Goal: Task Accomplishment & Management: Use online tool/utility

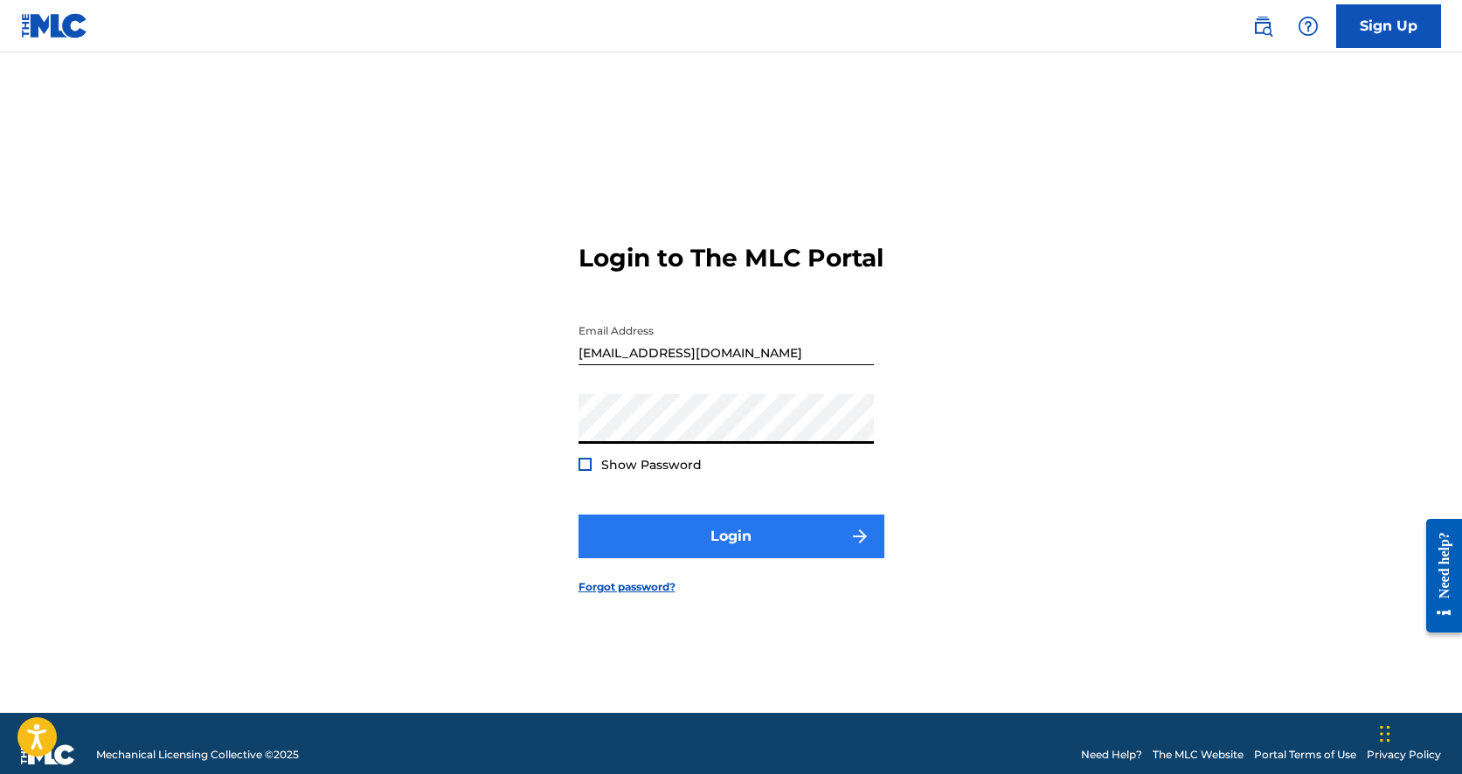
click at [659, 550] on button "Login" at bounding box center [732, 537] width 306 height 44
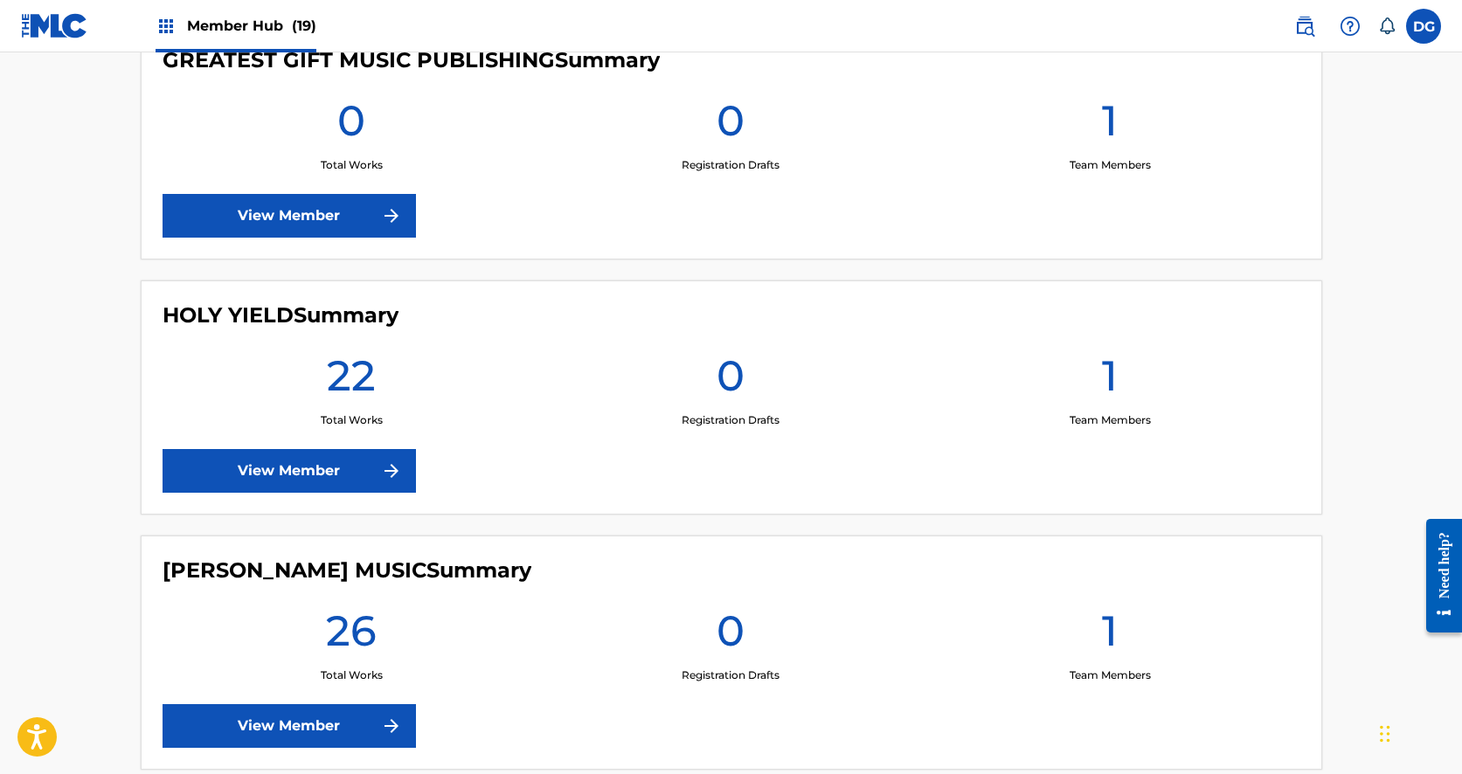
scroll to position [1517, 0]
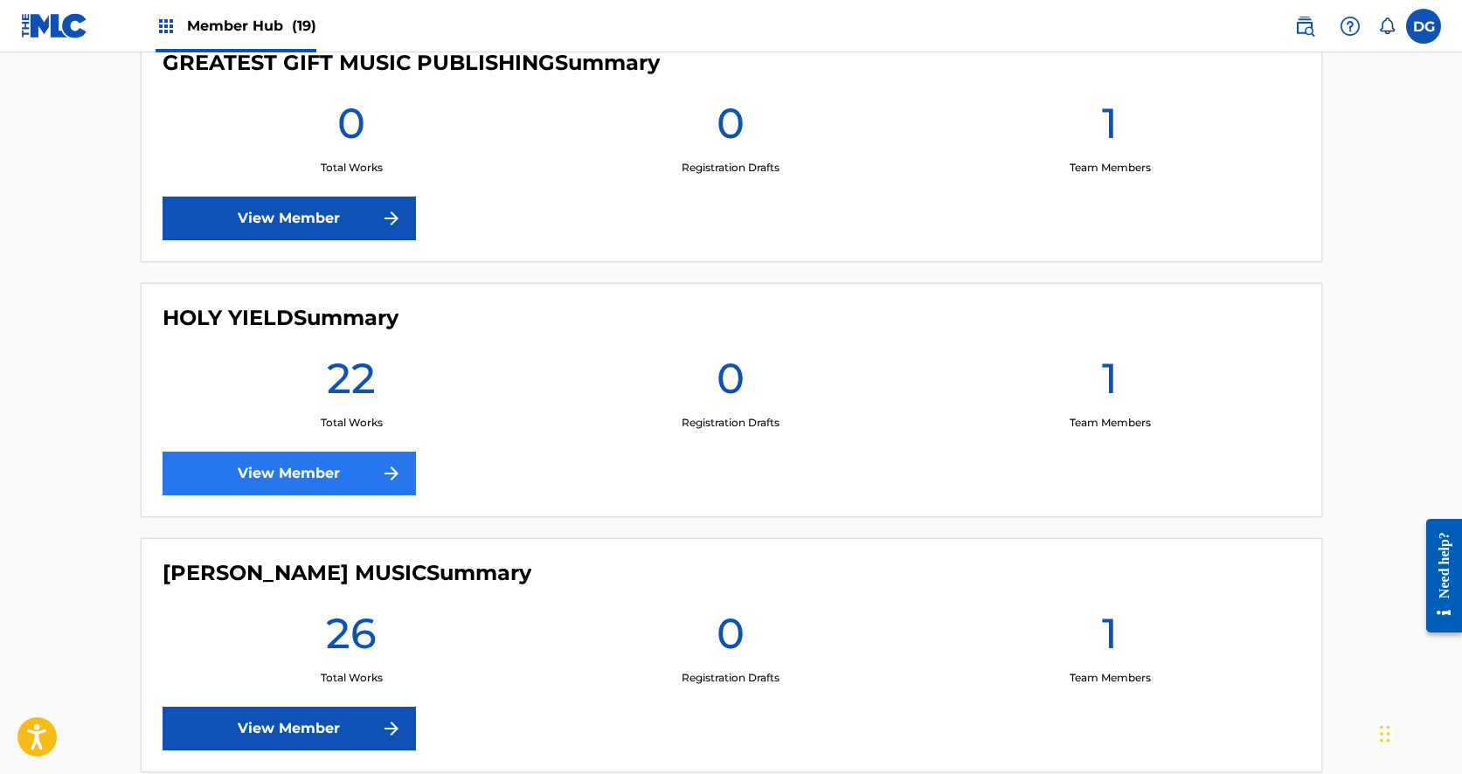
click at [343, 470] on link "View Member" at bounding box center [289, 474] width 253 height 44
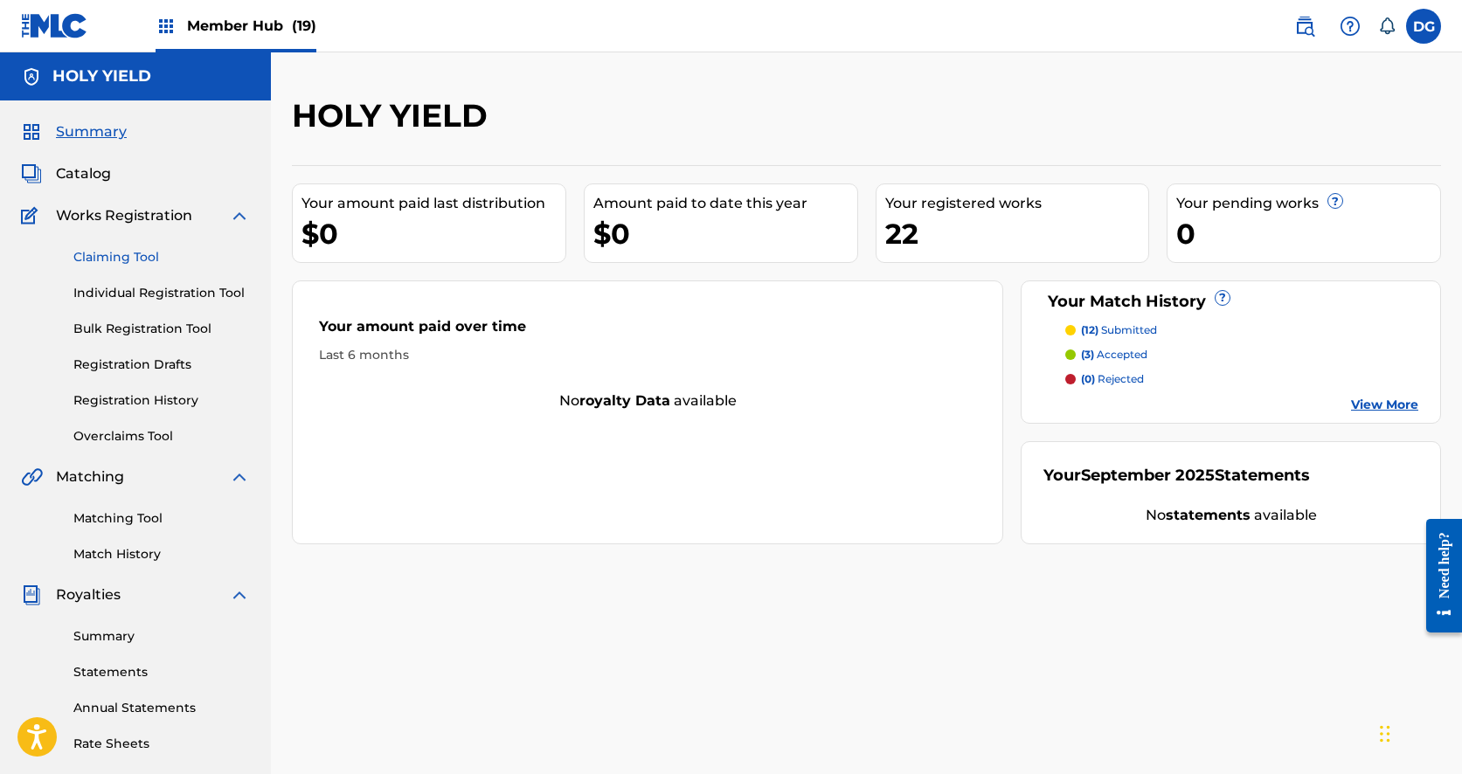
click at [141, 260] on link "Claiming Tool" at bounding box center [161, 257] width 177 height 18
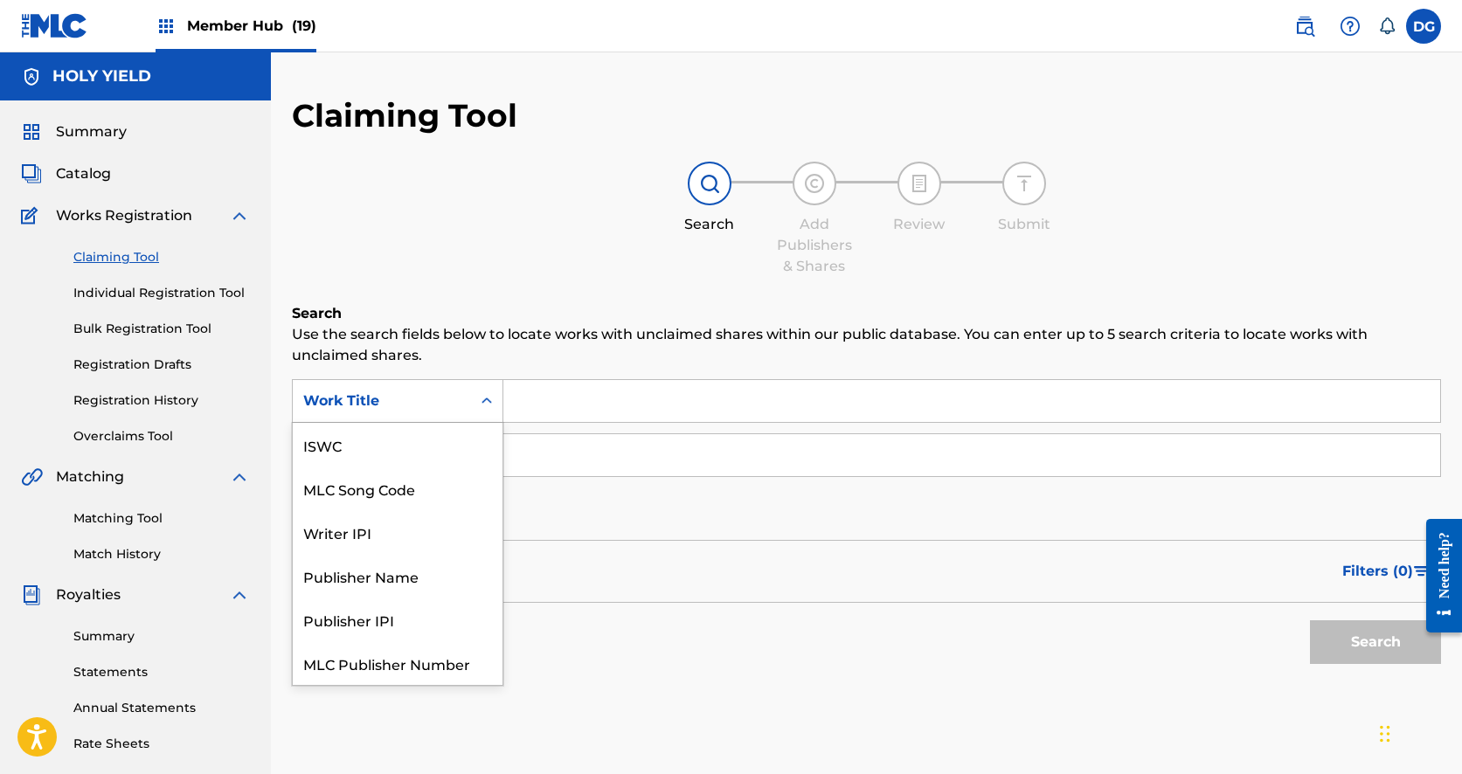
click at [449, 403] on div "Work Title" at bounding box center [381, 401] width 157 height 21
click at [401, 416] on div "Work Title" at bounding box center [382, 401] width 178 height 33
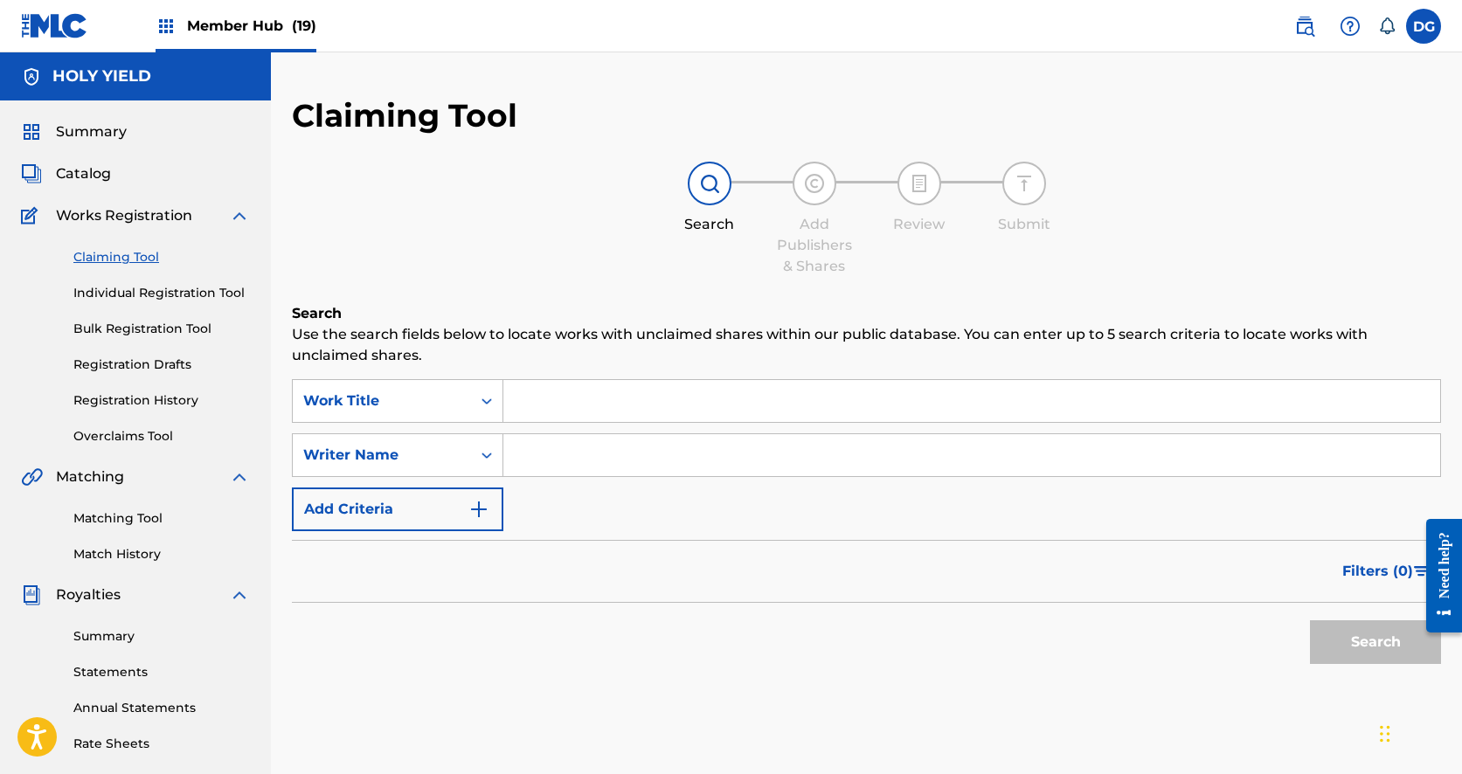
click at [401, 416] on div "Work Title" at bounding box center [382, 401] width 178 height 33
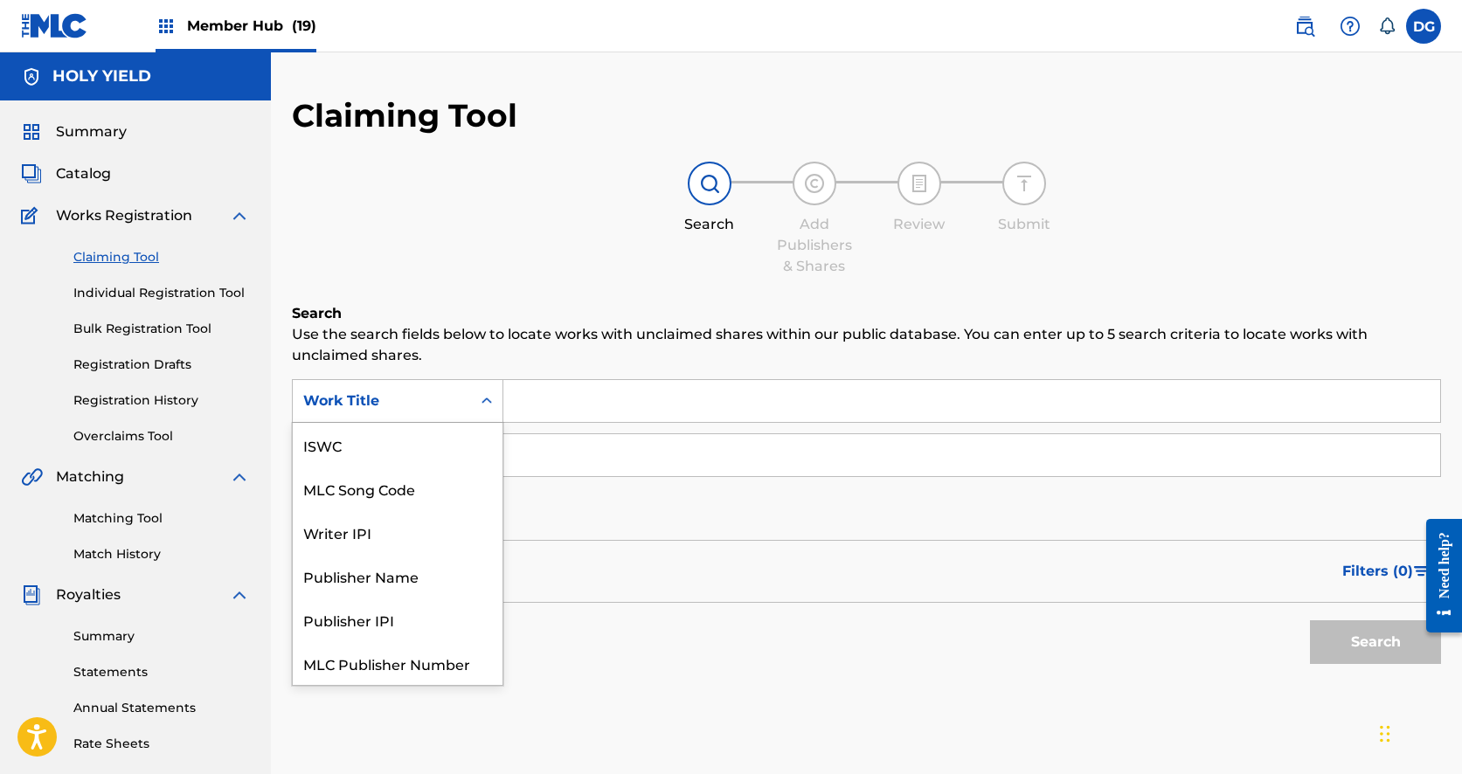
click at [369, 402] on div "Work Title" at bounding box center [381, 401] width 157 height 21
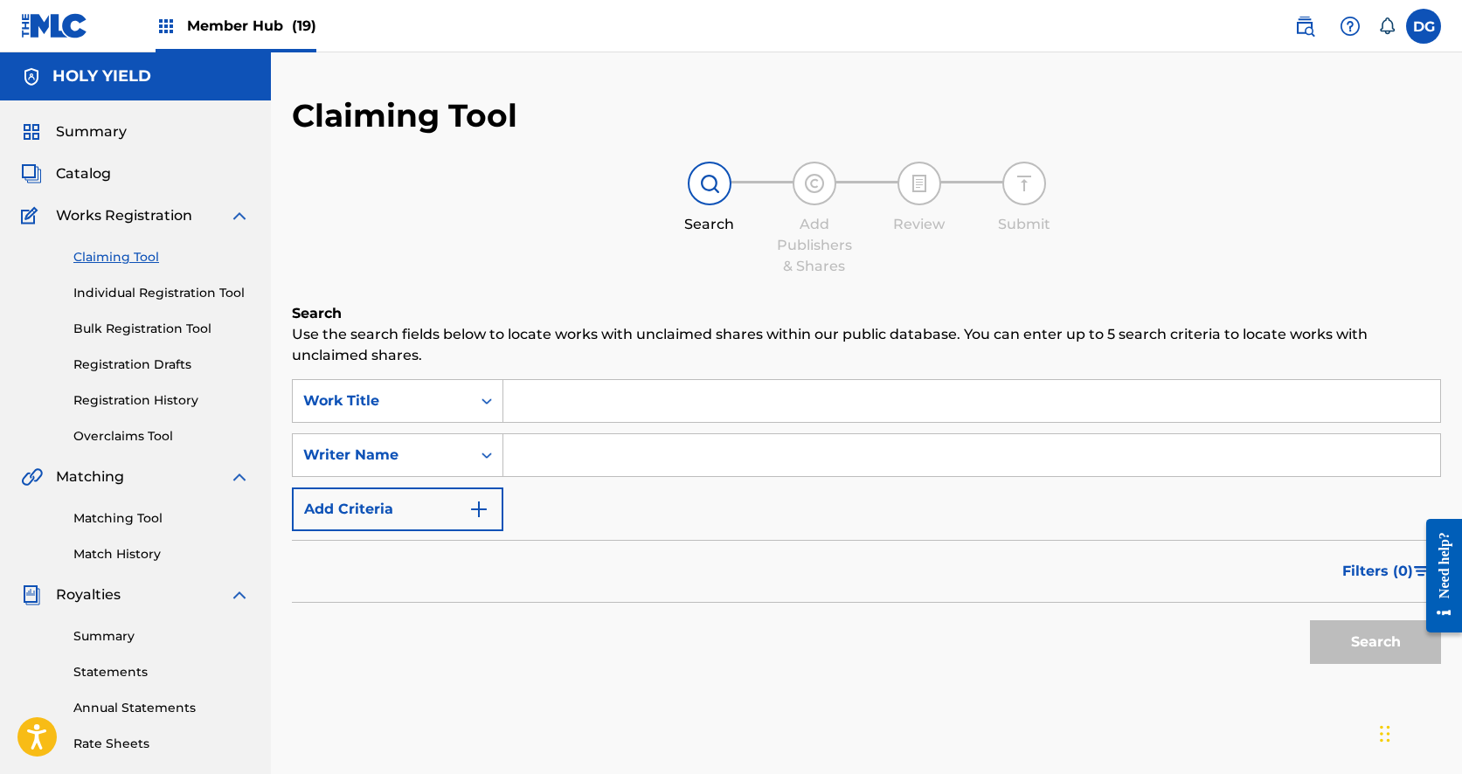
click at [369, 402] on div "Work Title" at bounding box center [381, 401] width 157 height 21
click at [579, 444] on input "Search Form" at bounding box center [971, 455] width 937 height 42
click at [427, 442] on div "Writer Name" at bounding box center [382, 455] width 178 height 33
click at [88, 176] on span "Catalog" at bounding box center [83, 173] width 55 height 21
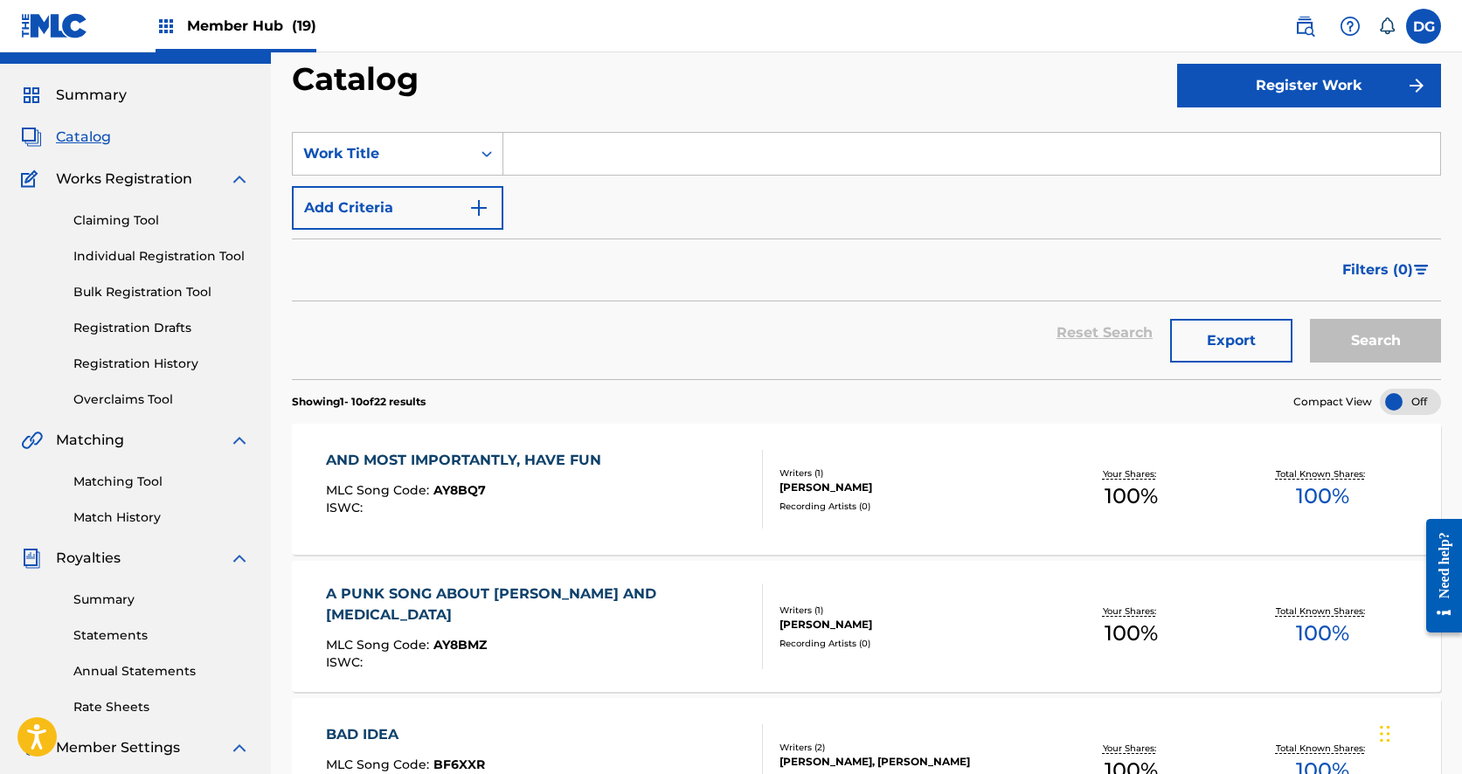
scroll to position [37, 0]
